Goal: Navigation & Orientation: Find specific page/section

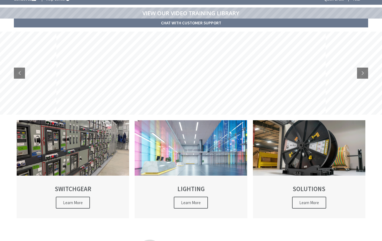
type input "[STREET_ADDRESS]"
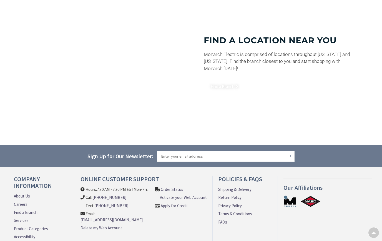
scroll to position [390, 0]
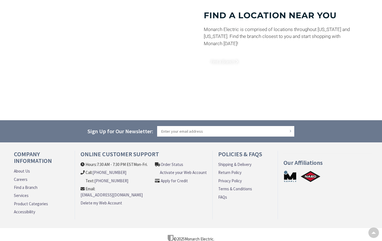
click at [243, 133] on input "Sign Up for Our Newsletter:" at bounding box center [226, 131] width 138 height 11
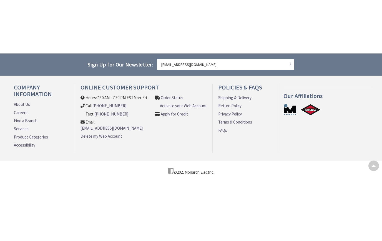
type input "wkdlford@outlook.com"
click at [292, 128] on button "Subscribe" at bounding box center [290, 132] width 5 height 8
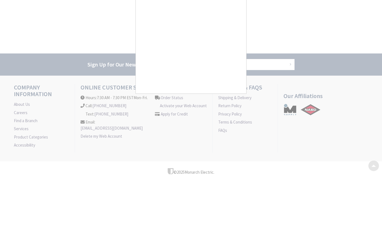
scroll to position [398, 0]
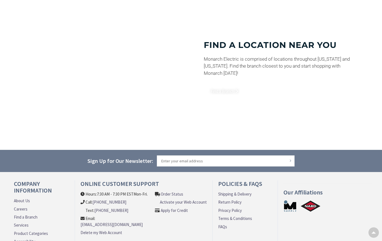
scroll to position [361, 0]
click at [243, 194] on link "Shipping & Delivery" at bounding box center [234, 194] width 33 height 6
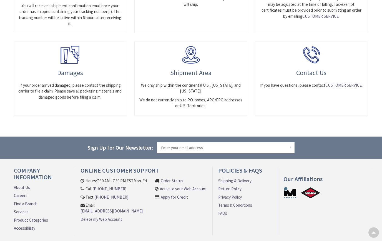
scroll to position [332, 0]
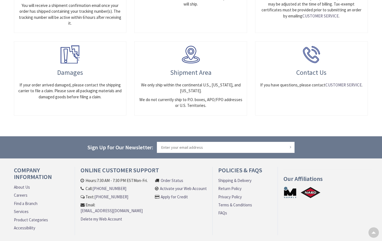
click at [34, 201] on link "Find a Branch" at bounding box center [26, 204] width 24 height 6
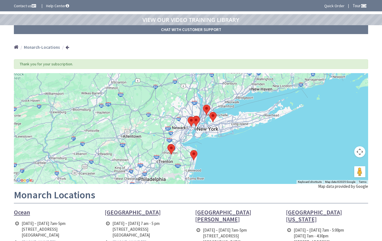
click at [39, 50] on strong "Monarch-Locations" at bounding box center [42, 47] width 36 height 5
click at [69, 47] on div "Home Monarch-Locations" at bounding box center [191, 46] width 382 height 20
click at [67, 44] on ul "Home Monarch-Locations" at bounding box center [41, 46] width 55 height 20
click at [46, 50] on strong "Monarch-Locations" at bounding box center [42, 47] width 36 height 5
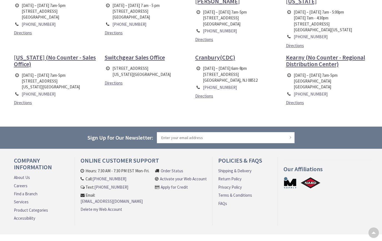
scroll to position [223, 0]
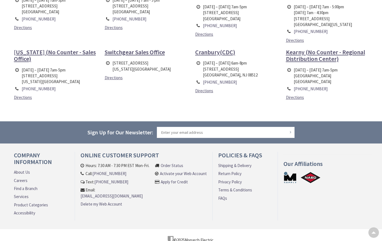
click at [195, 171] on link "Activate your Web Account" at bounding box center [183, 174] width 47 height 6
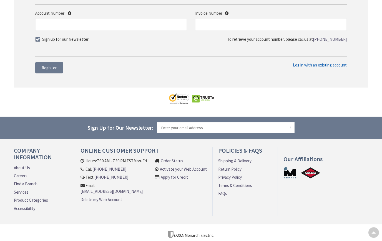
scroll to position [206, 0]
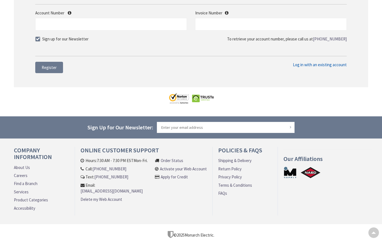
click at [38, 197] on link "Product Categories" at bounding box center [31, 200] width 34 height 6
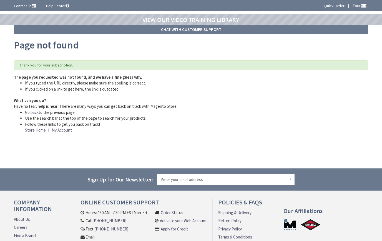
click at [337, 4] on link "Quick Order" at bounding box center [334, 6] width 20 height 6
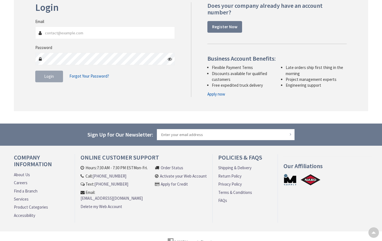
scroll to position [85, 0]
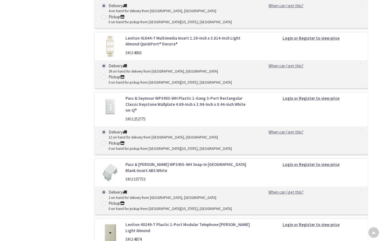
scroll to position [5462, 0]
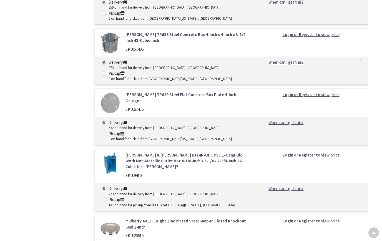
scroll to position [5570, 0]
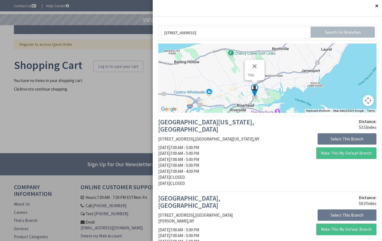
click at [379, 2] on button "Close" at bounding box center [376, 5] width 11 height 11
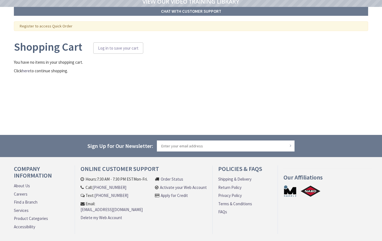
scroll to position [41, 0]
